Goal: Task Accomplishment & Management: Complete application form

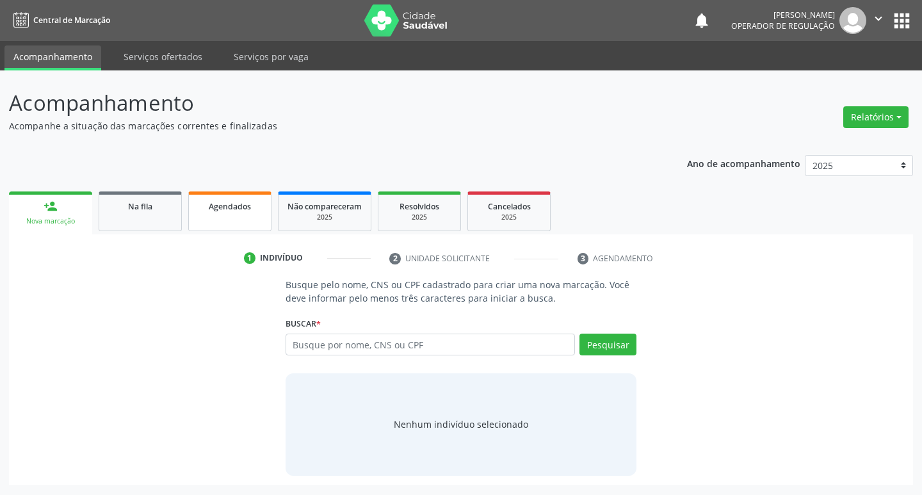
drag, startPoint x: 214, startPoint y: 171, endPoint x: 216, endPoint y: 204, distance: 33.4
click at [214, 176] on div "Ano de acompanhamento 2025 2024 2023 2022 2021 person_add Nova marcação Na fila…" at bounding box center [461, 315] width 905 height 339
click at [216, 206] on span "Agendados" at bounding box center [230, 206] width 42 height 11
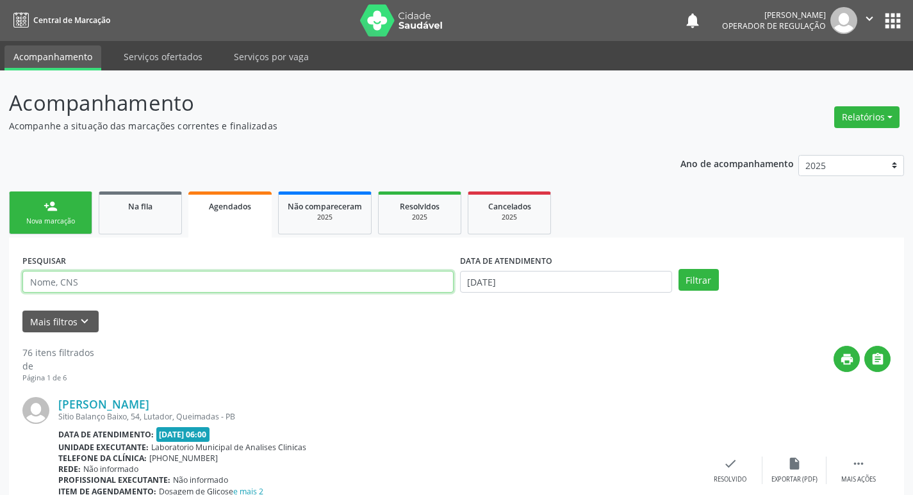
click at [186, 276] on input "text" at bounding box center [237, 282] width 431 height 22
type input "j"
type input "[PERSON_NAME]"
click at [678, 269] on button "Filtrar" at bounding box center [698, 280] width 40 height 22
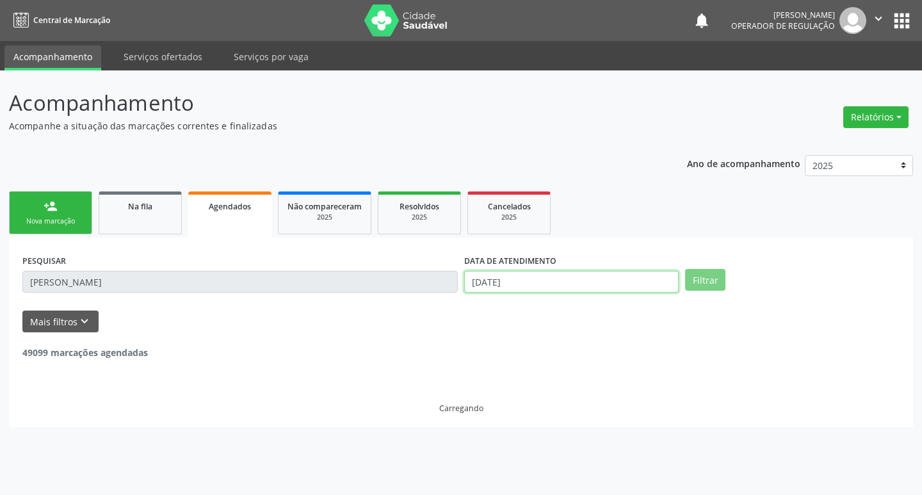
click at [605, 275] on input "[DATE]" at bounding box center [571, 282] width 215 height 22
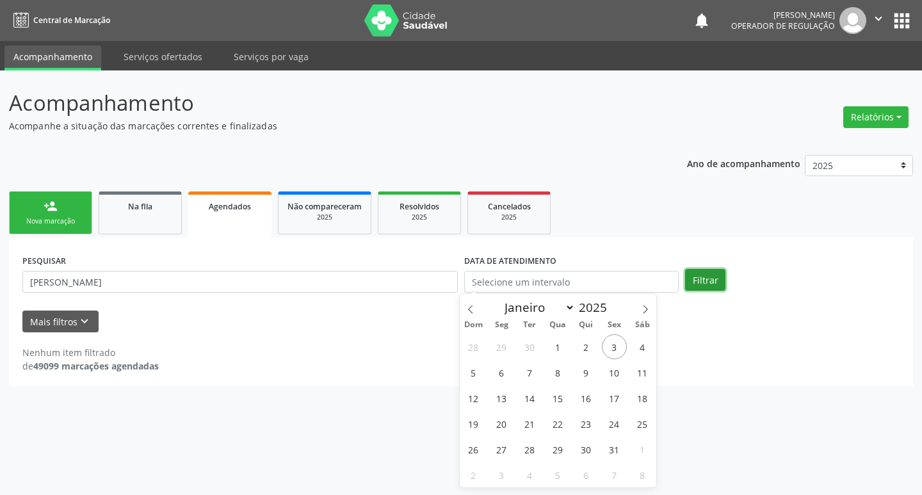
click at [703, 282] on button "Filtrar" at bounding box center [705, 280] width 40 height 22
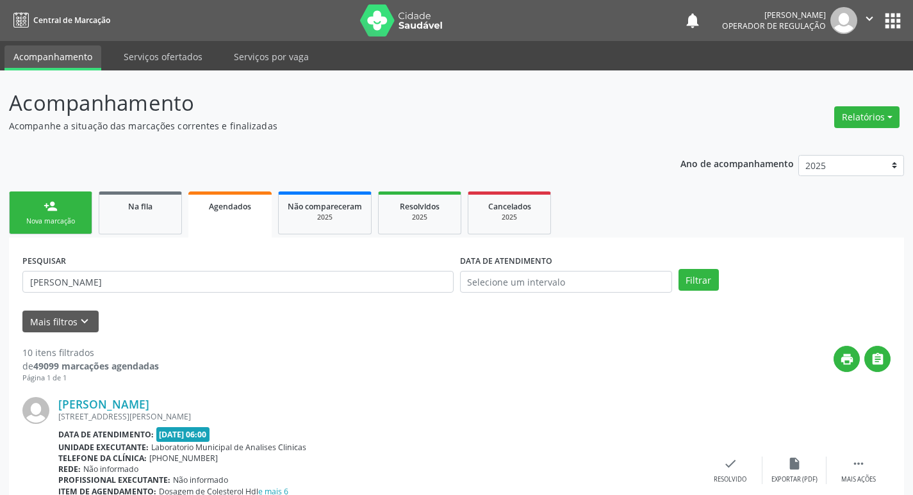
click at [63, 204] on link "person_add Nova marcação" at bounding box center [50, 213] width 83 height 43
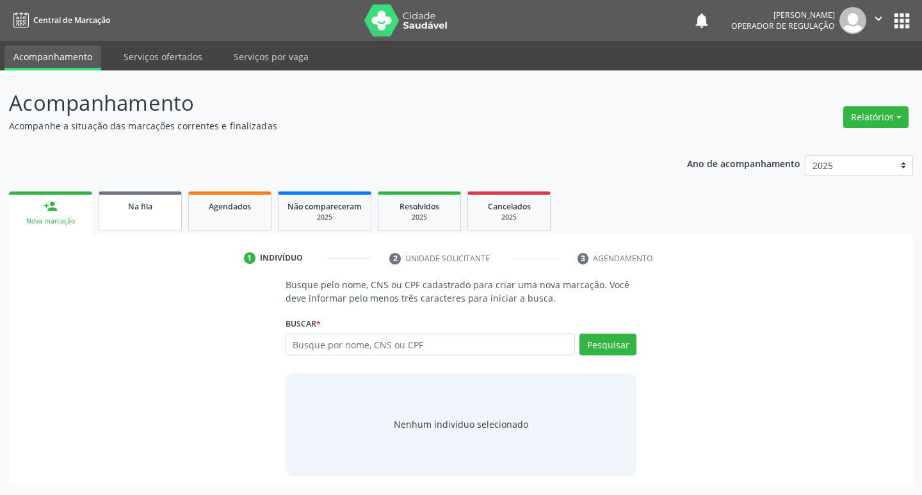
click at [156, 228] on link "Na fila" at bounding box center [140, 212] width 83 height 40
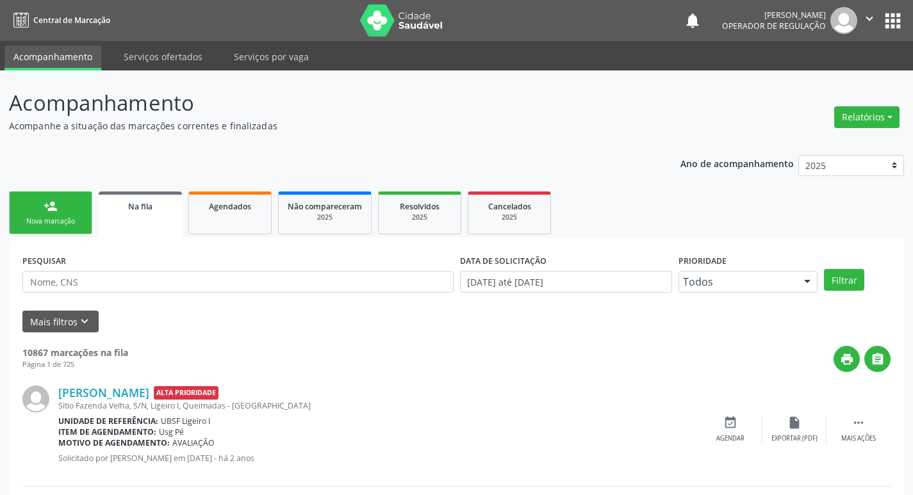
click at [65, 216] on link "person_add Nova marcação" at bounding box center [50, 213] width 83 height 43
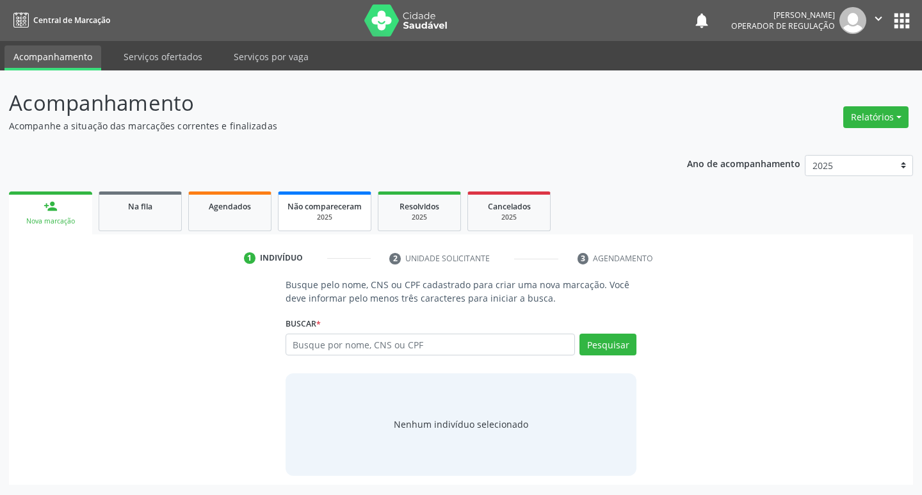
click at [357, 205] on span "Não compareceram" at bounding box center [325, 206] width 74 height 11
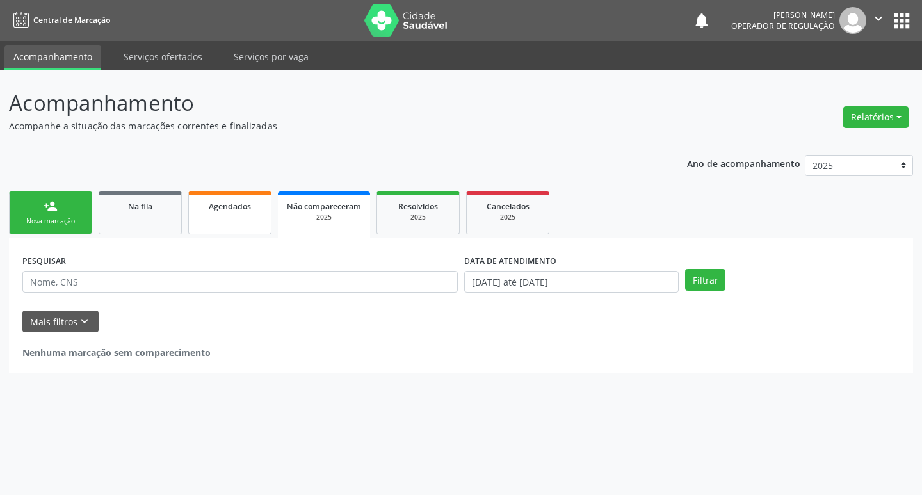
click at [192, 210] on link "Agendados" at bounding box center [229, 213] width 83 height 43
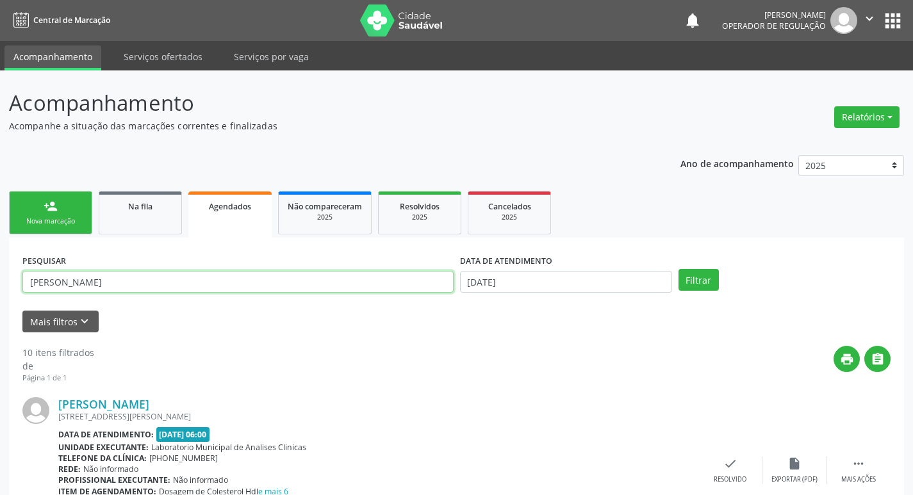
click at [199, 277] on input "[PERSON_NAME]" at bounding box center [237, 282] width 431 height 22
type input "J"
type input "708101541546937"
click at [678, 269] on button "Filtrar" at bounding box center [698, 280] width 40 height 22
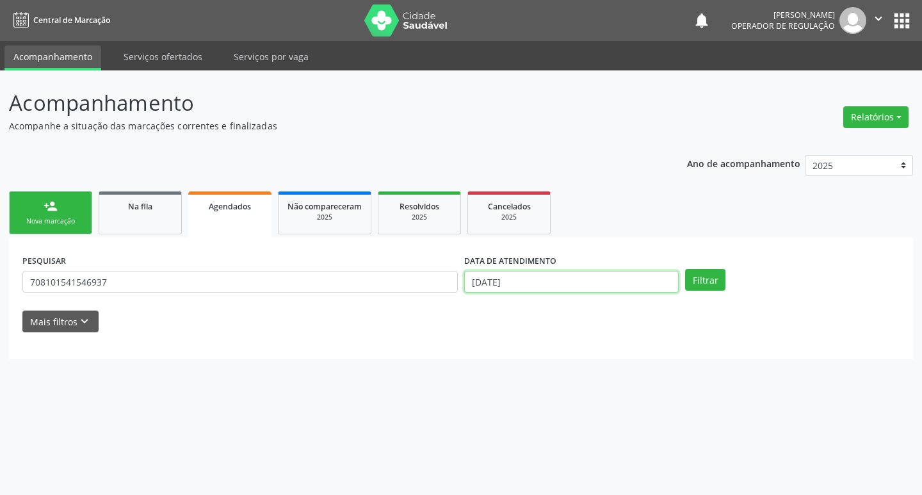
click at [564, 281] on input "[DATE]" at bounding box center [571, 282] width 215 height 22
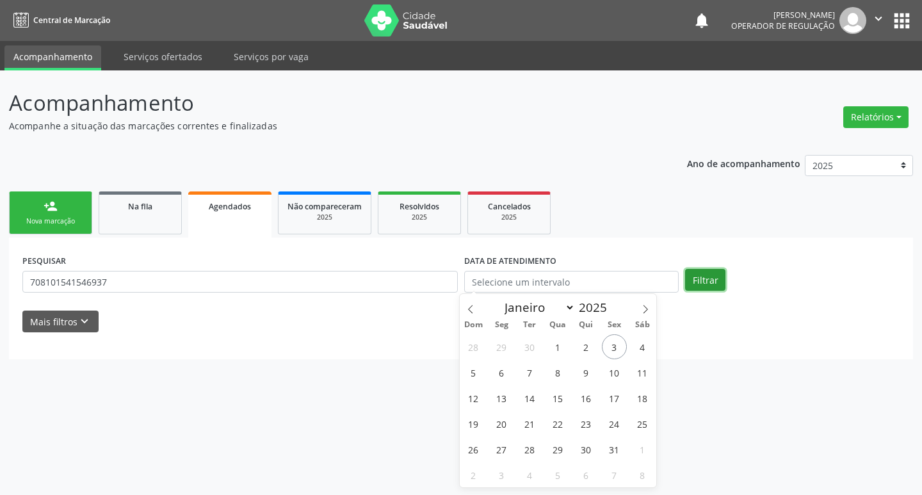
click at [715, 278] on button "Filtrar" at bounding box center [705, 280] width 40 height 22
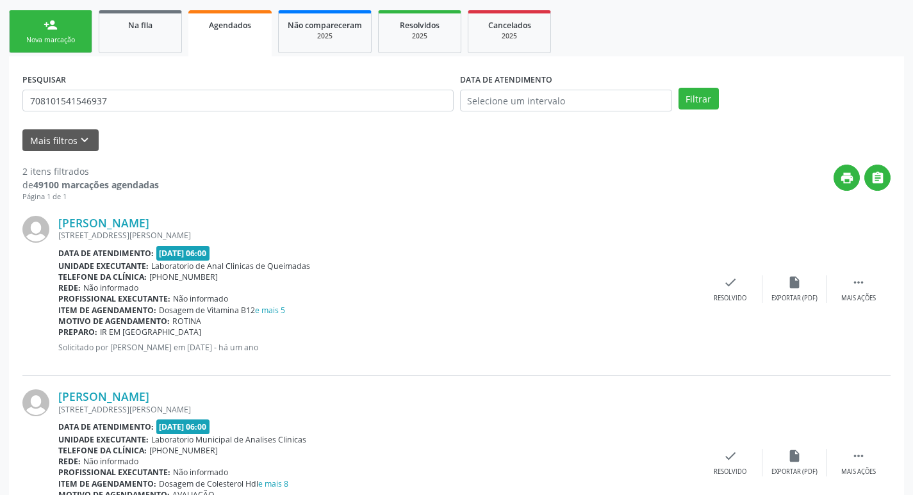
scroll to position [65, 0]
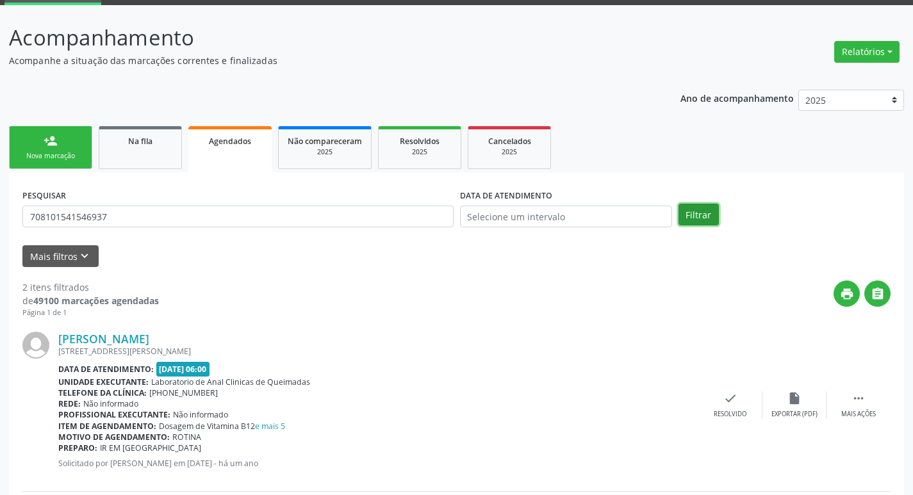
click at [695, 213] on button "Filtrar" at bounding box center [698, 215] width 40 height 22
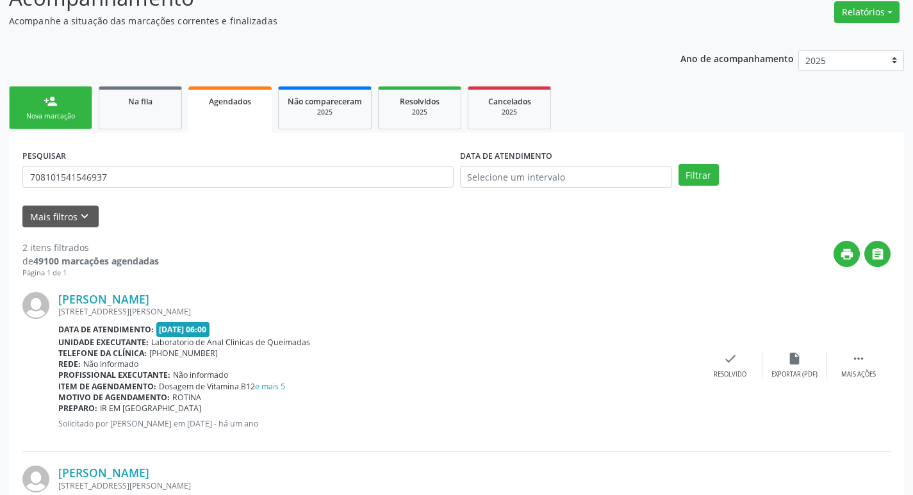
scroll to position [258, 0]
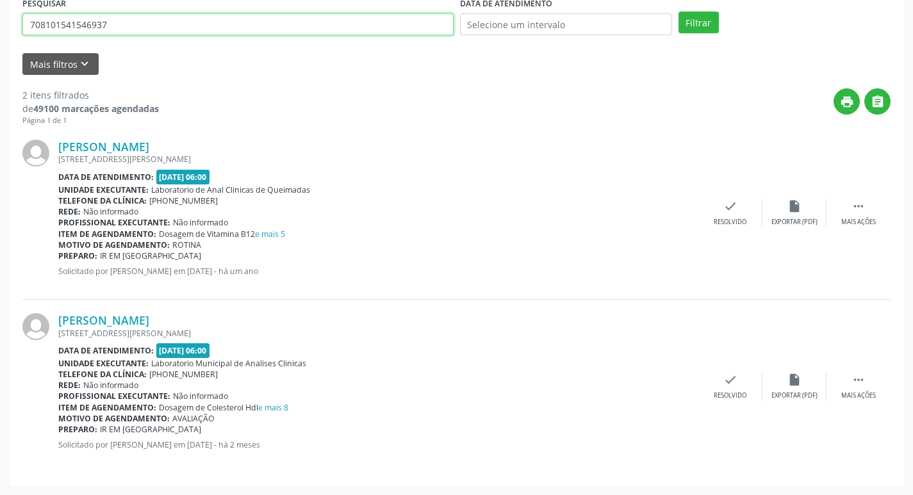
click at [165, 22] on input "708101541546937" at bounding box center [237, 24] width 431 height 22
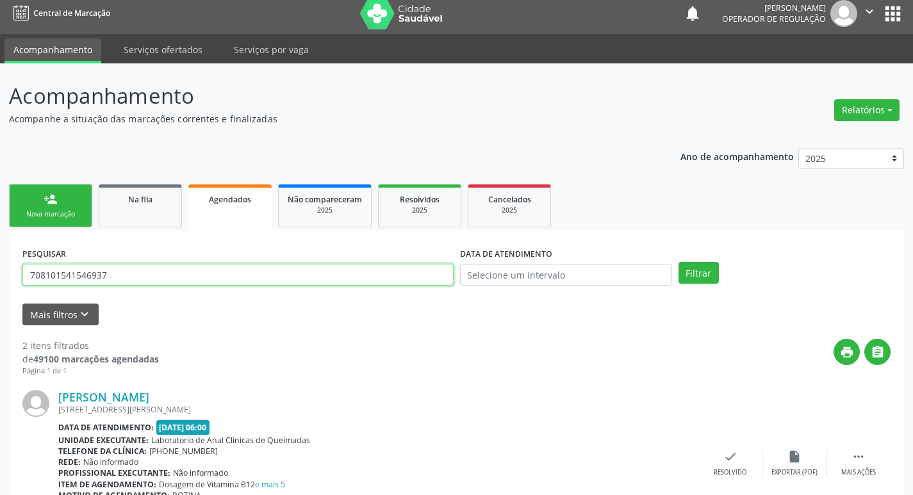
scroll to position [0, 0]
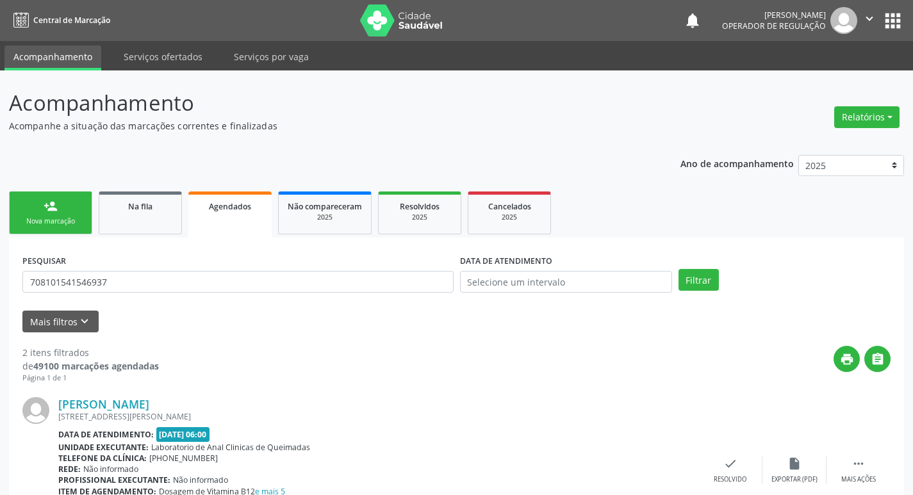
click at [899, 14] on button "apps" at bounding box center [892, 21] width 22 height 22
click at [420, 221] on div "2025" at bounding box center [420, 218] width 64 height 10
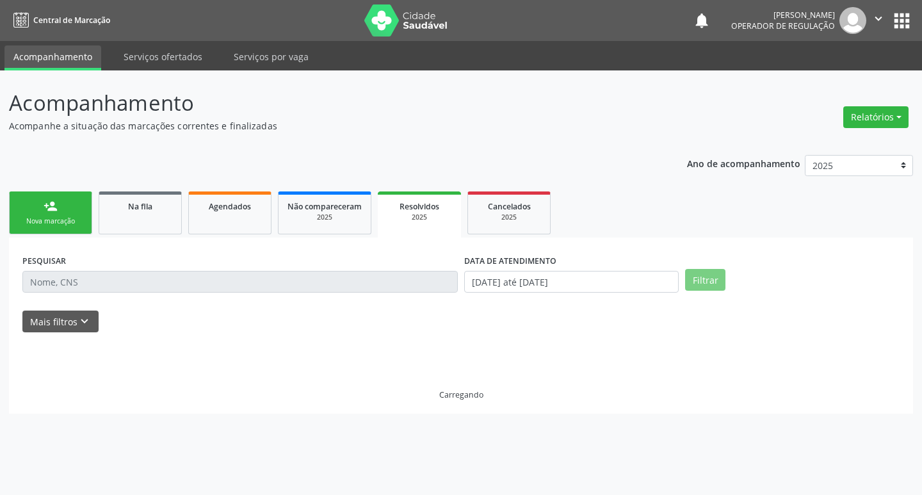
click at [413, 215] on div "2025" at bounding box center [419, 218] width 65 height 10
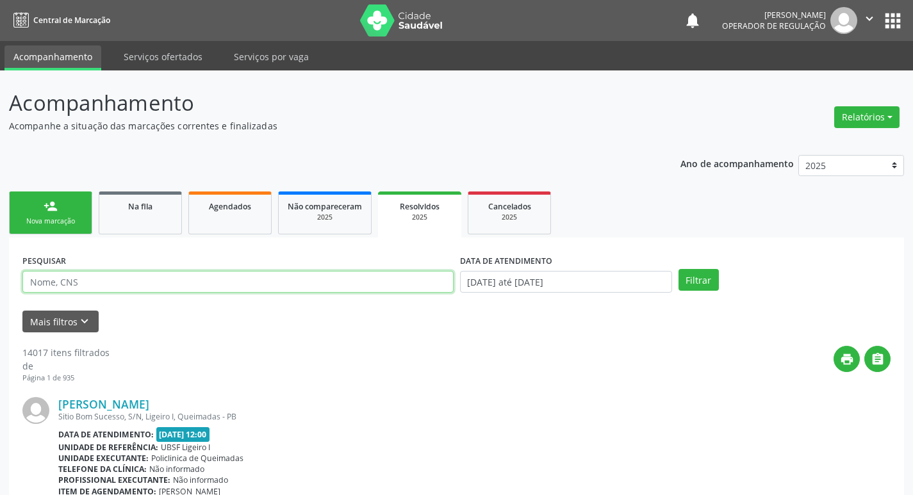
click at [202, 276] on input "text" at bounding box center [237, 282] width 431 height 22
paste input "708101541546937"
type input "708101541546937"
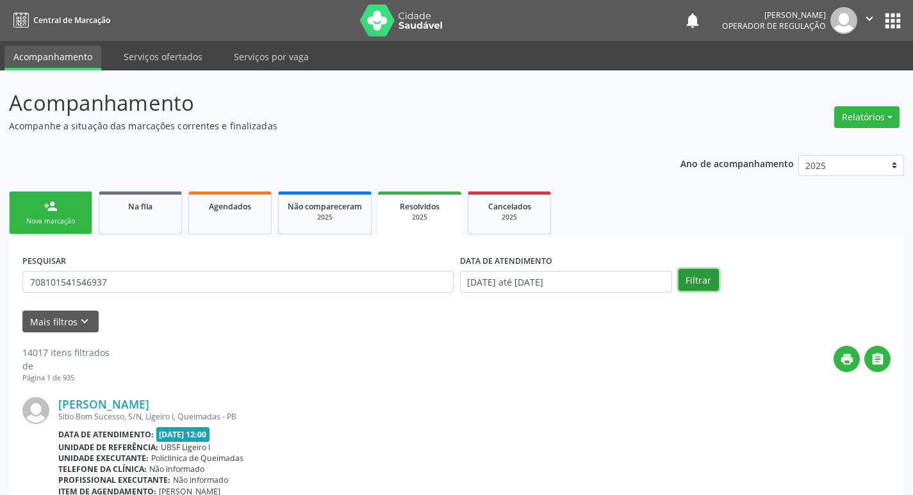
click at [700, 281] on button "Filtrar" at bounding box center [698, 280] width 40 height 22
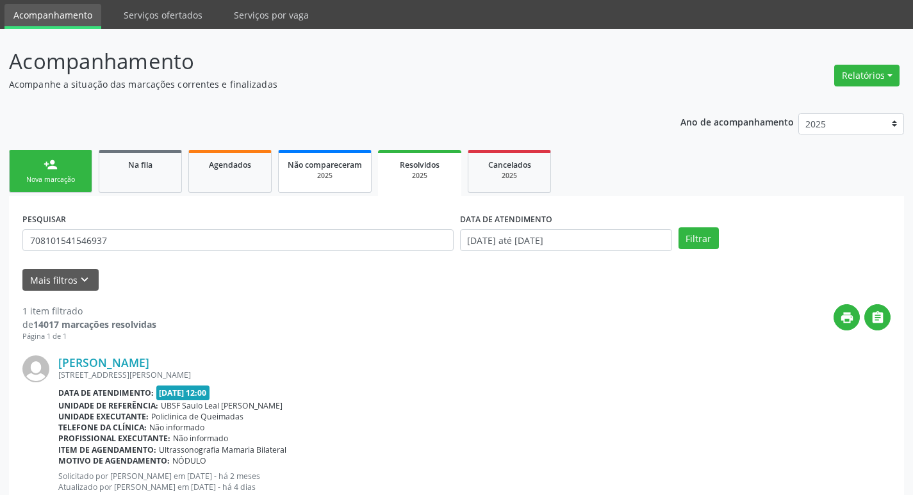
scroll to position [84, 0]
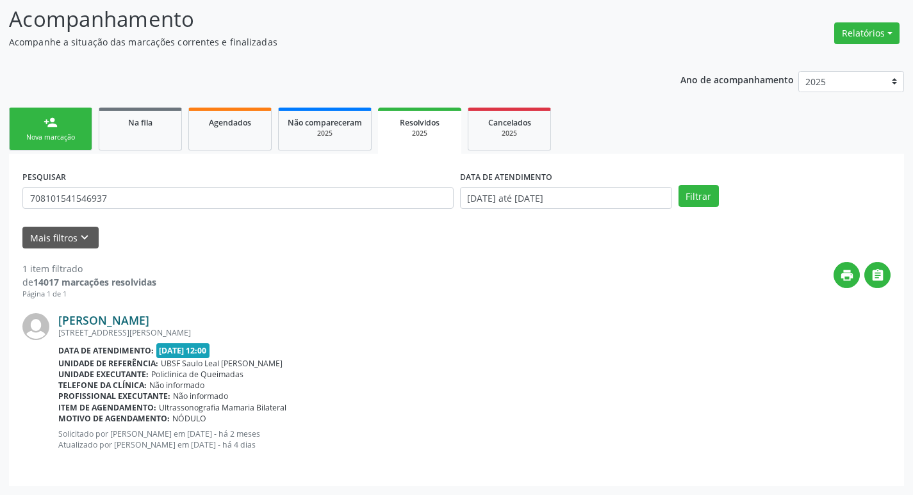
click at [102, 326] on link "[PERSON_NAME]" at bounding box center [103, 320] width 91 height 14
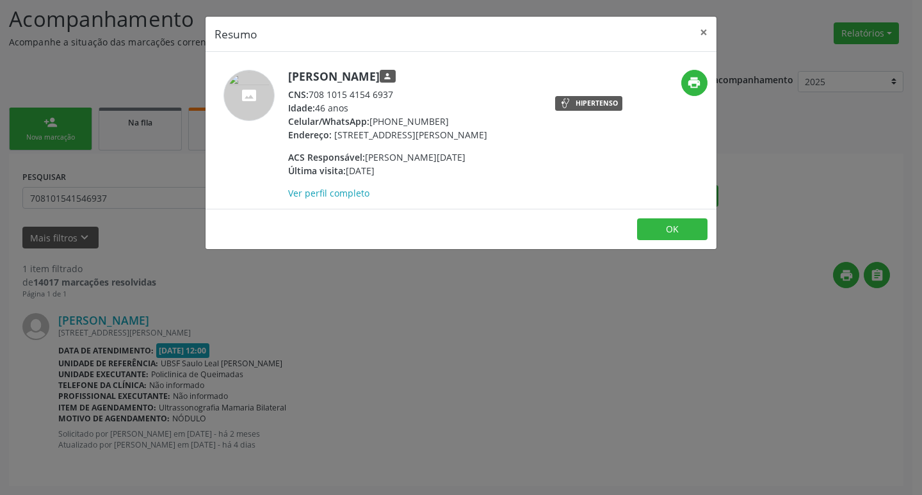
click at [257, 90] on img at bounding box center [249, 95] width 51 height 51
click at [706, 34] on button "×" at bounding box center [704, 32] width 26 height 31
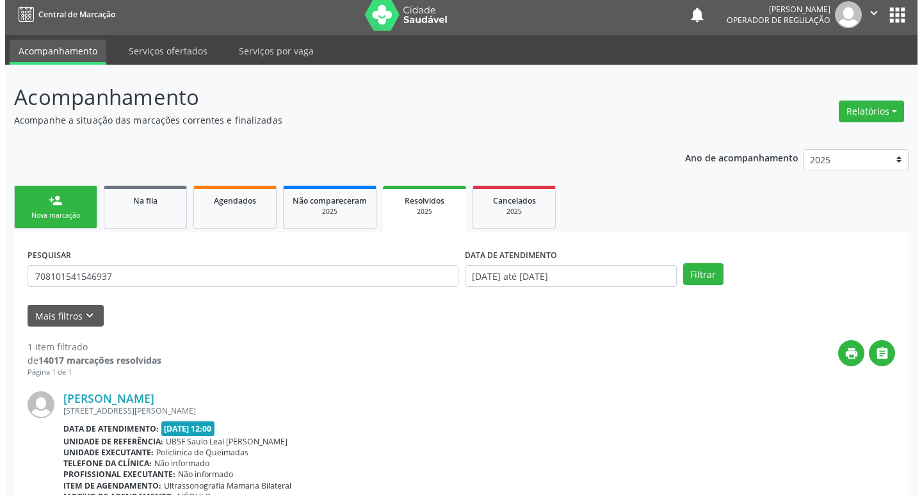
scroll to position [0, 0]
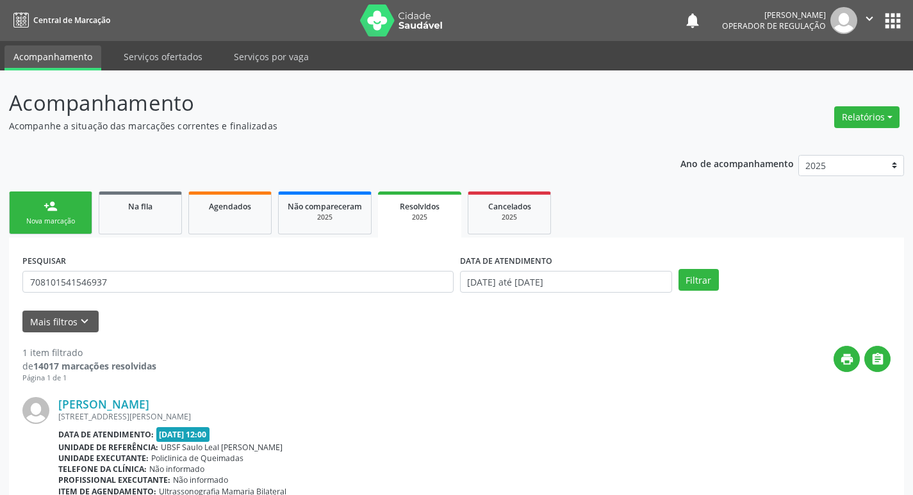
click at [63, 197] on link "person_add Nova marcação" at bounding box center [50, 213] width 83 height 43
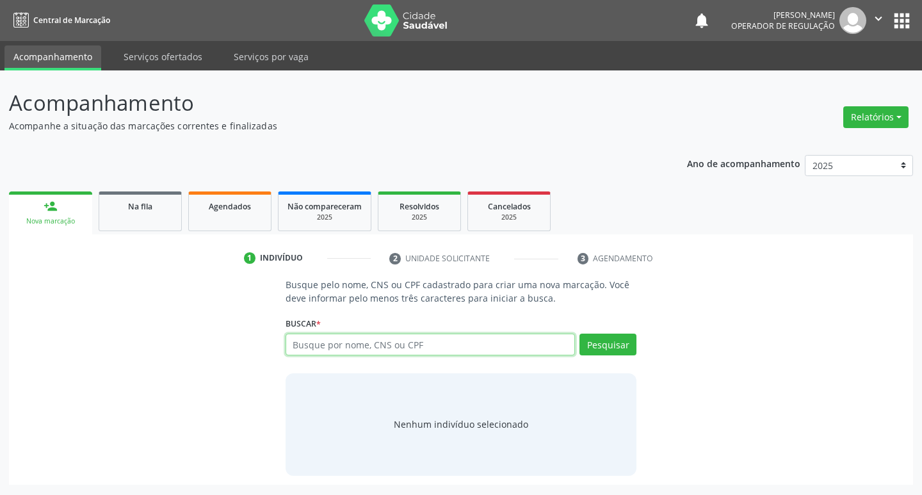
click at [372, 341] on input "text" at bounding box center [431, 345] width 290 height 22
type input "[PERSON_NAME]"
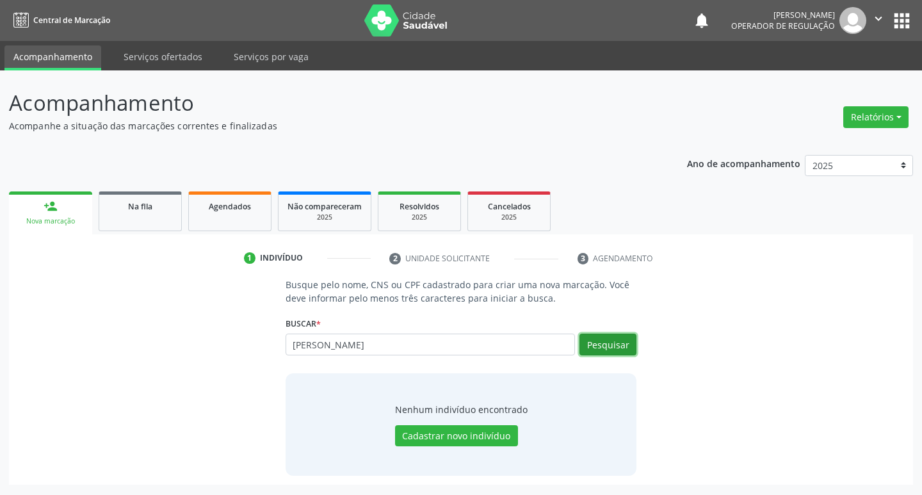
click at [598, 337] on button "Pesquisar" at bounding box center [608, 345] width 57 height 22
click at [625, 340] on button "Pesquisar" at bounding box center [608, 345] width 57 height 22
click at [911, 6] on nav "Central de Marcação notifications [PERSON_NAME] Operador de regulação  Configu…" at bounding box center [461, 20] width 922 height 41
click at [910, 12] on button "apps" at bounding box center [902, 21] width 22 height 22
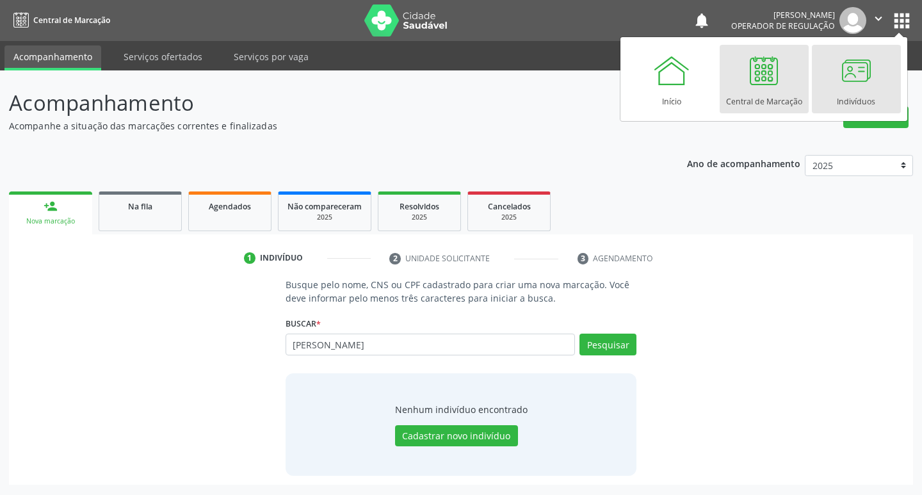
click at [879, 57] on link "Indivíduos" at bounding box center [856, 79] width 89 height 69
